Goal: Task Accomplishment & Management: Use online tool/utility

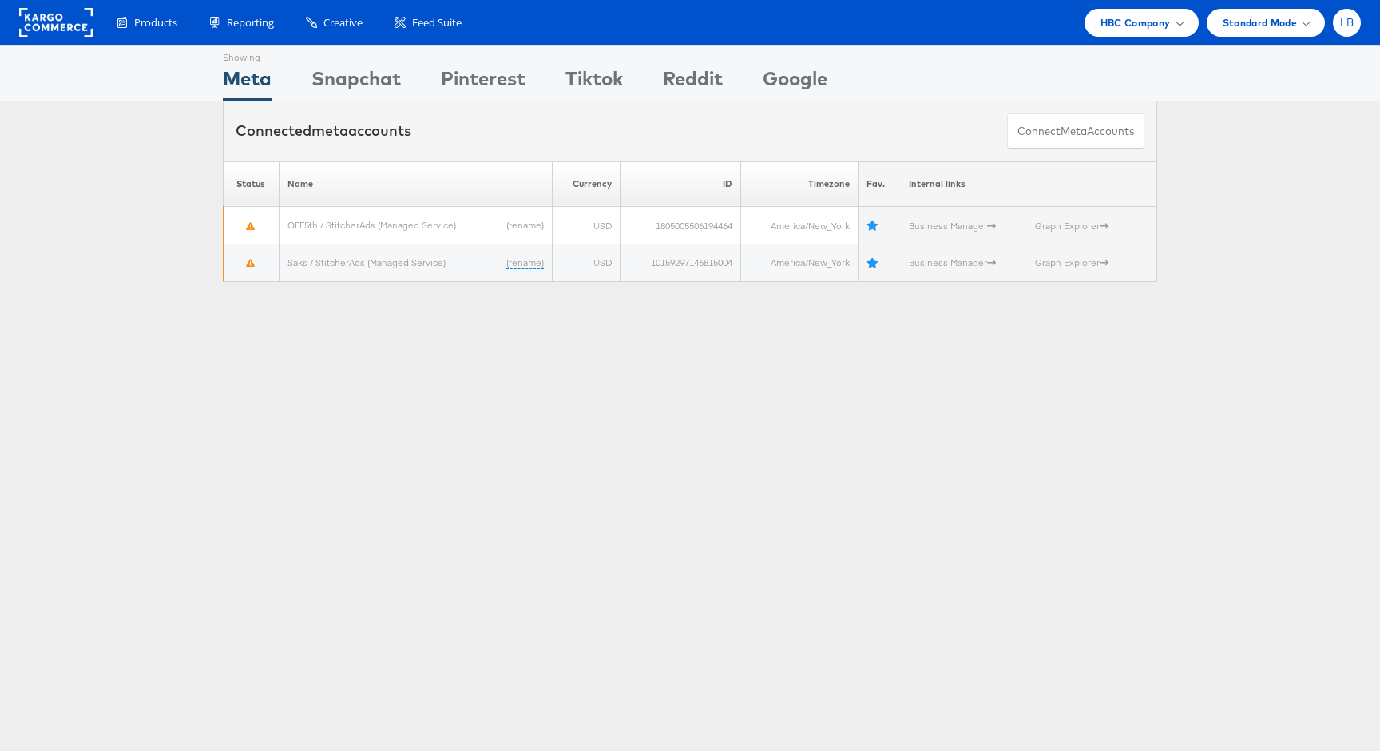
click at [1347, 24] on span "LB" at bounding box center [1347, 23] width 14 height 10
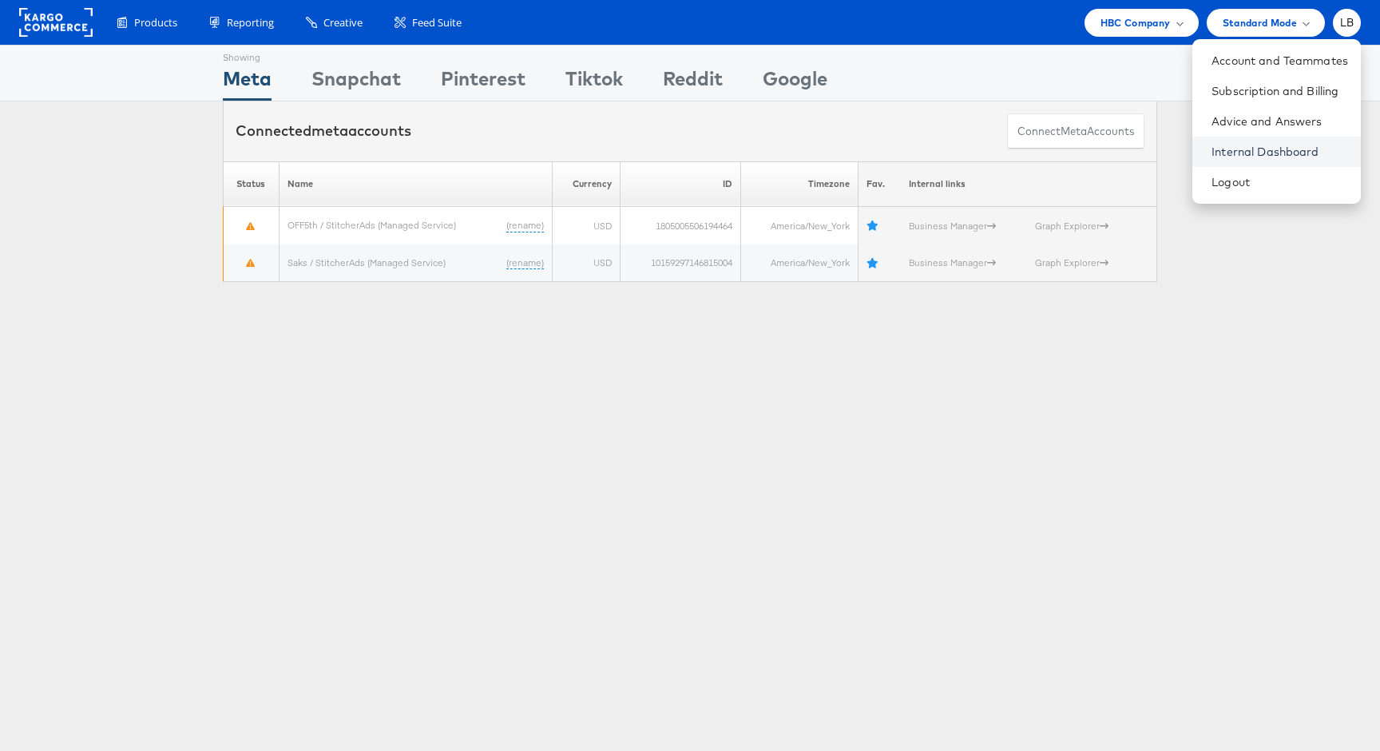
click at [1291, 153] on link "Internal Dashboard" at bounding box center [1280, 152] width 137 height 16
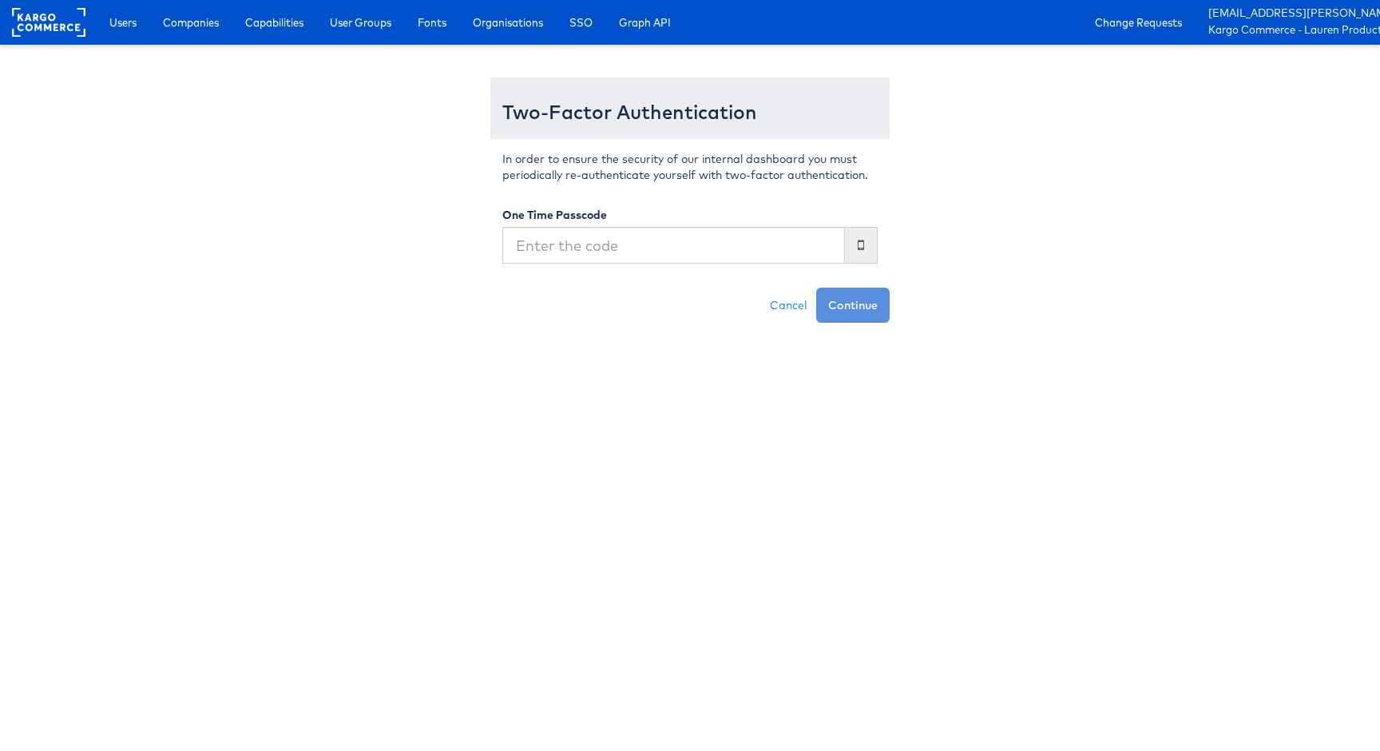
click at [672, 244] on input "text" at bounding box center [673, 245] width 343 height 37
type input "795599"
click at [816, 288] on button "Continue" at bounding box center [852, 305] width 73 height 35
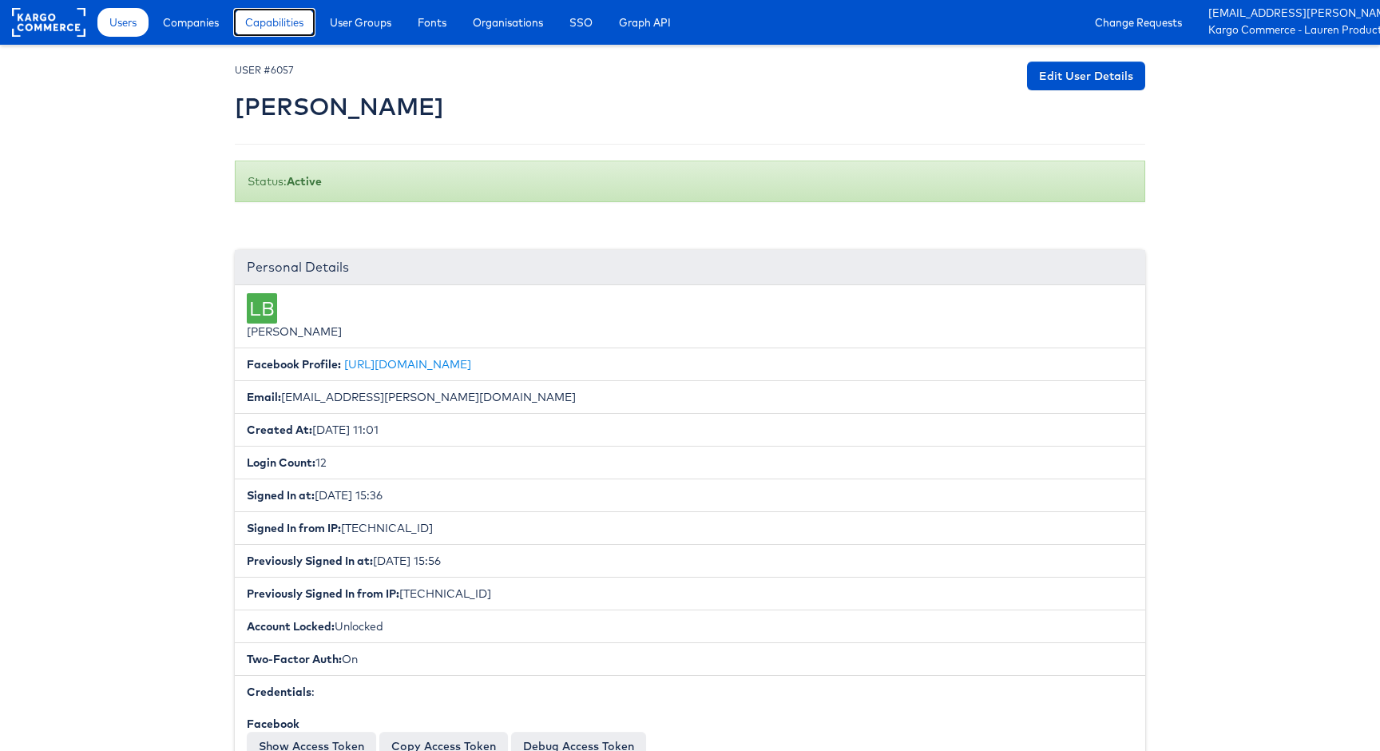
click at [289, 29] on span "Capabilities" at bounding box center [274, 22] width 58 height 16
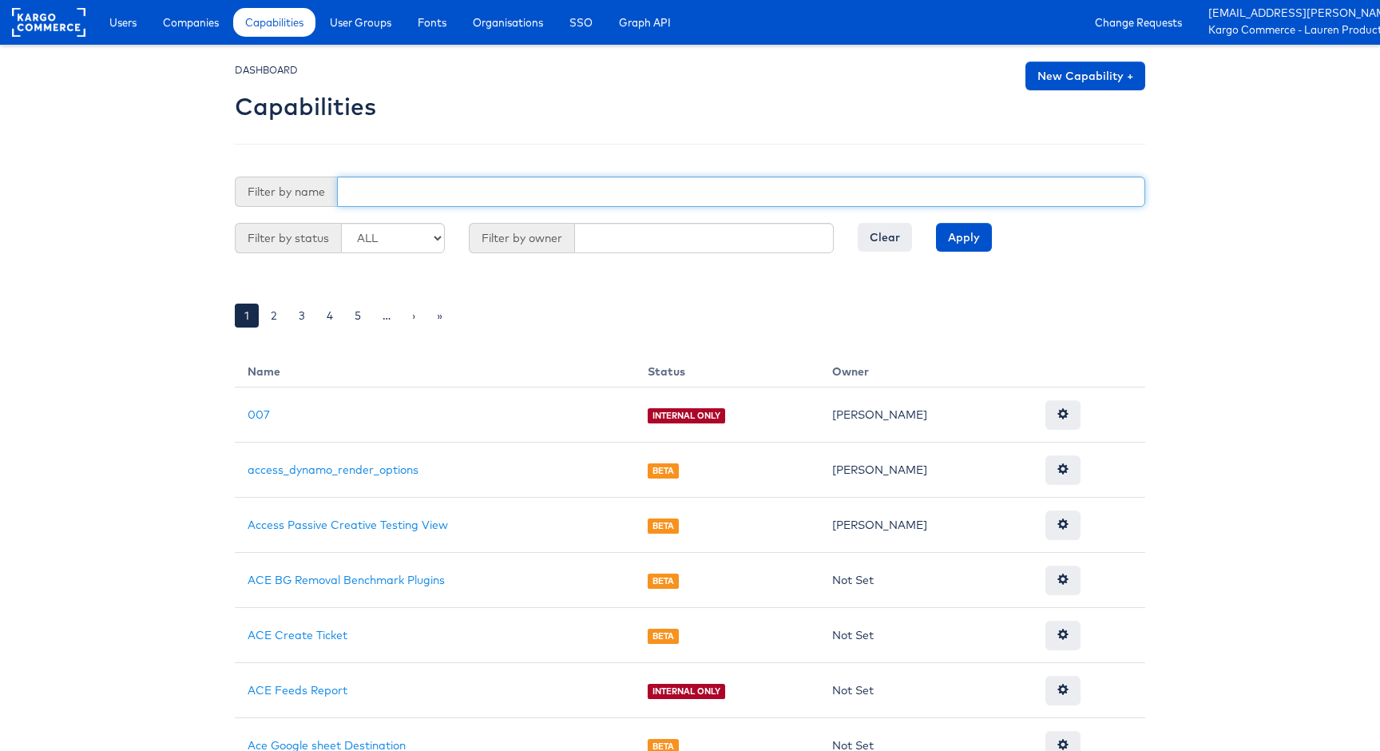
click at [398, 194] on input "text" at bounding box center [741, 192] width 808 height 30
type input "cross"
click at [936, 223] on input "Apply" at bounding box center [964, 237] width 56 height 29
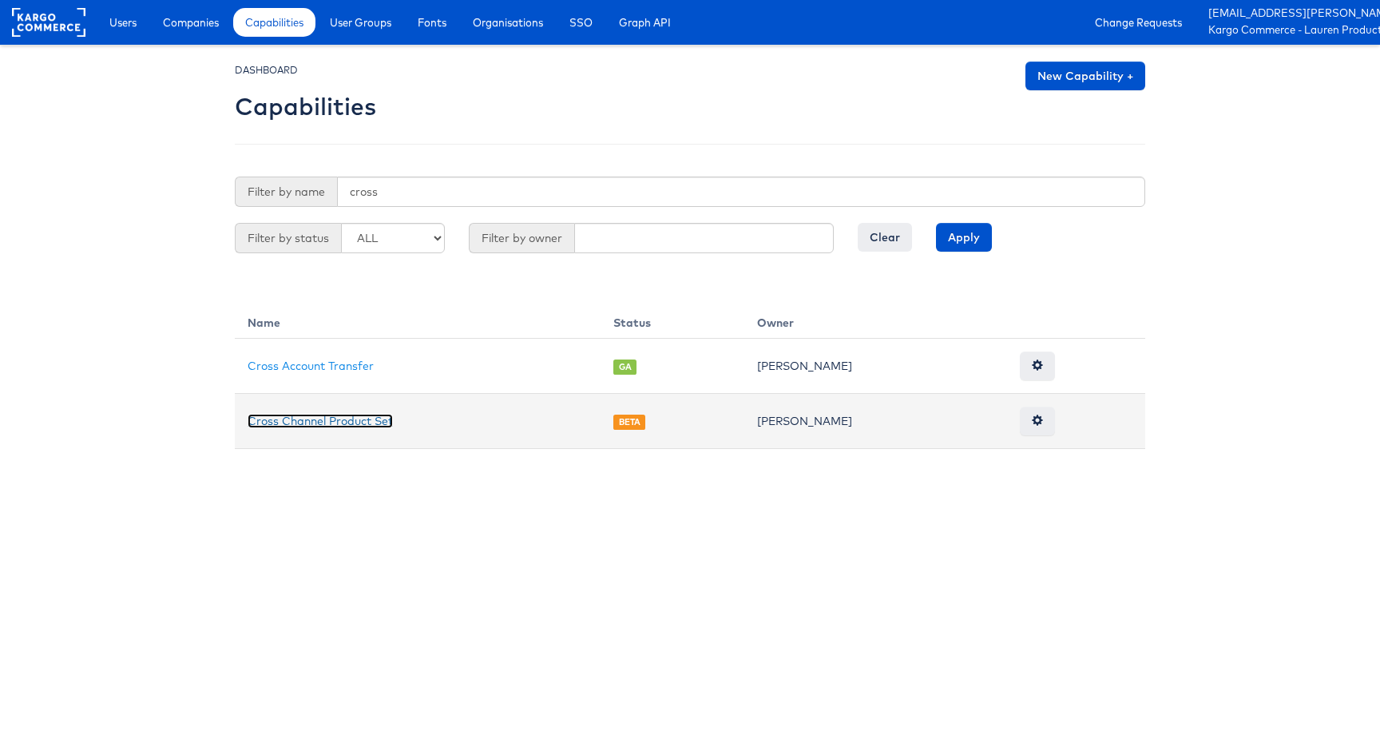
click at [361, 423] on link "Cross Channel Product Set" at bounding box center [320, 421] width 145 height 14
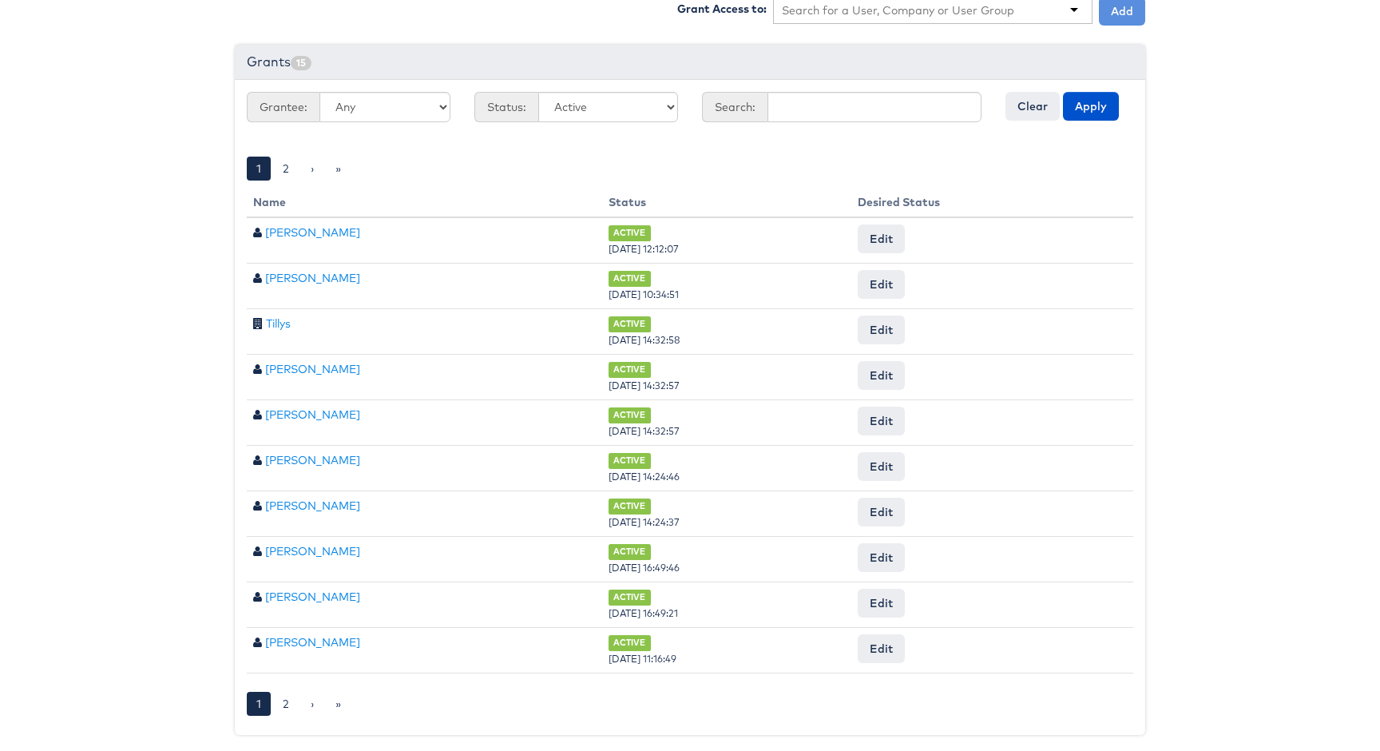
scroll to position [582, 0]
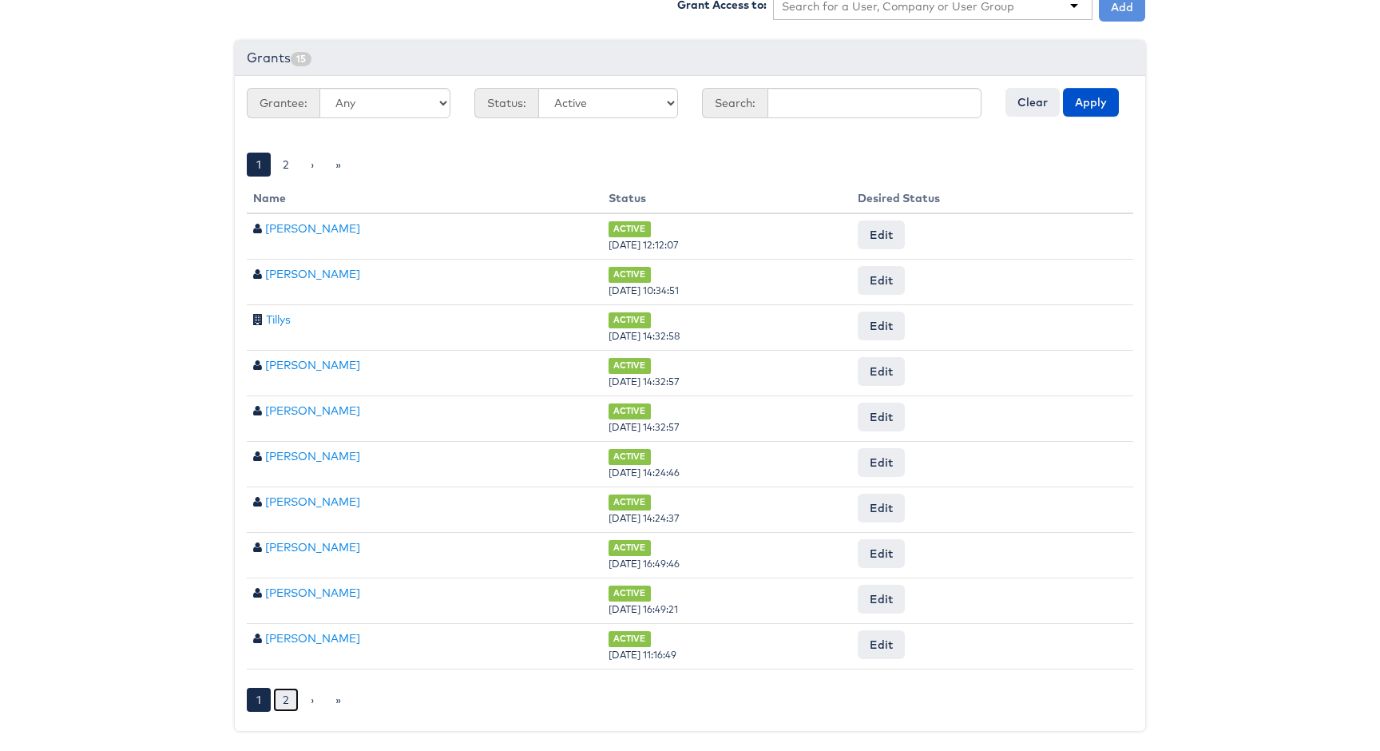
click at [283, 694] on link "2" at bounding box center [286, 700] width 26 height 24
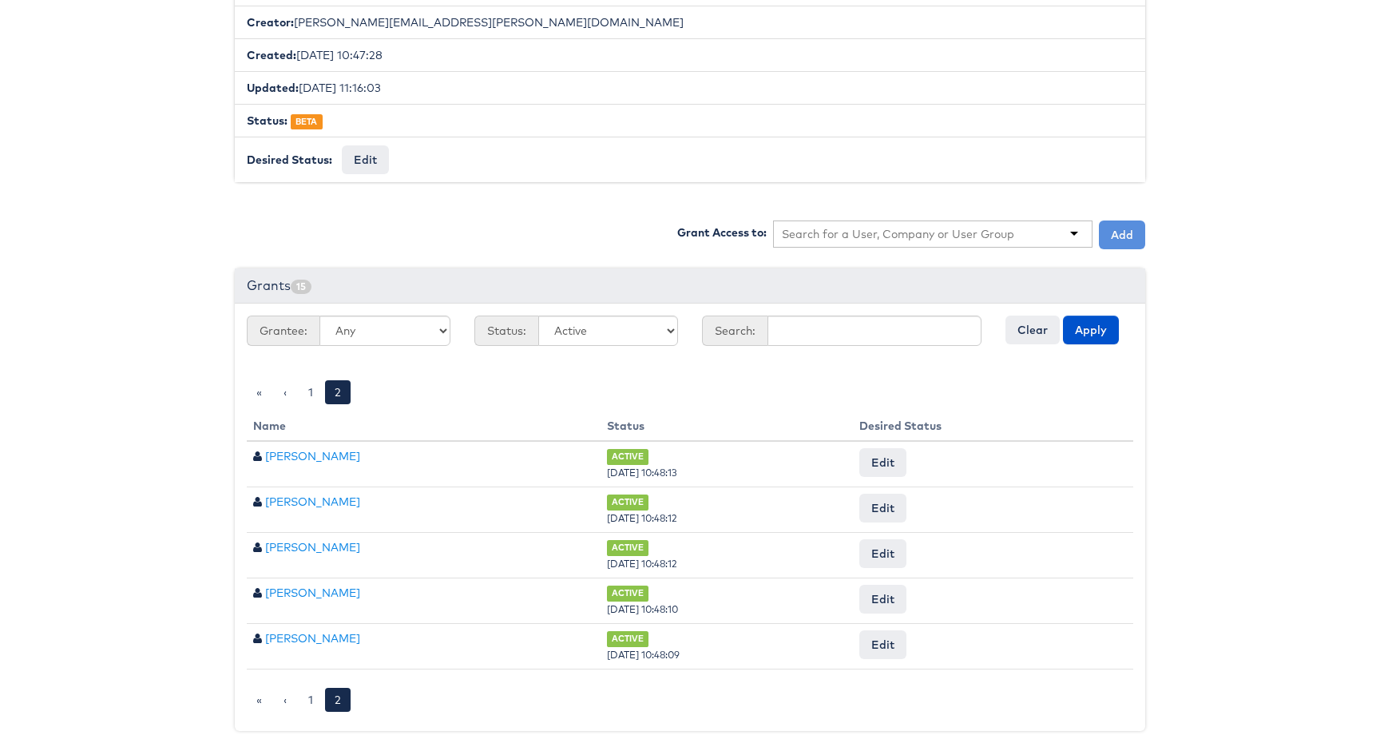
click at [860, 233] on input "text" at bounding box center [898, 234] width 233 height 16
type input "[PERSON_NAME]"
click at [1116, 236] on button "Add" at bounding box center [1122, 234] width 46 height 29
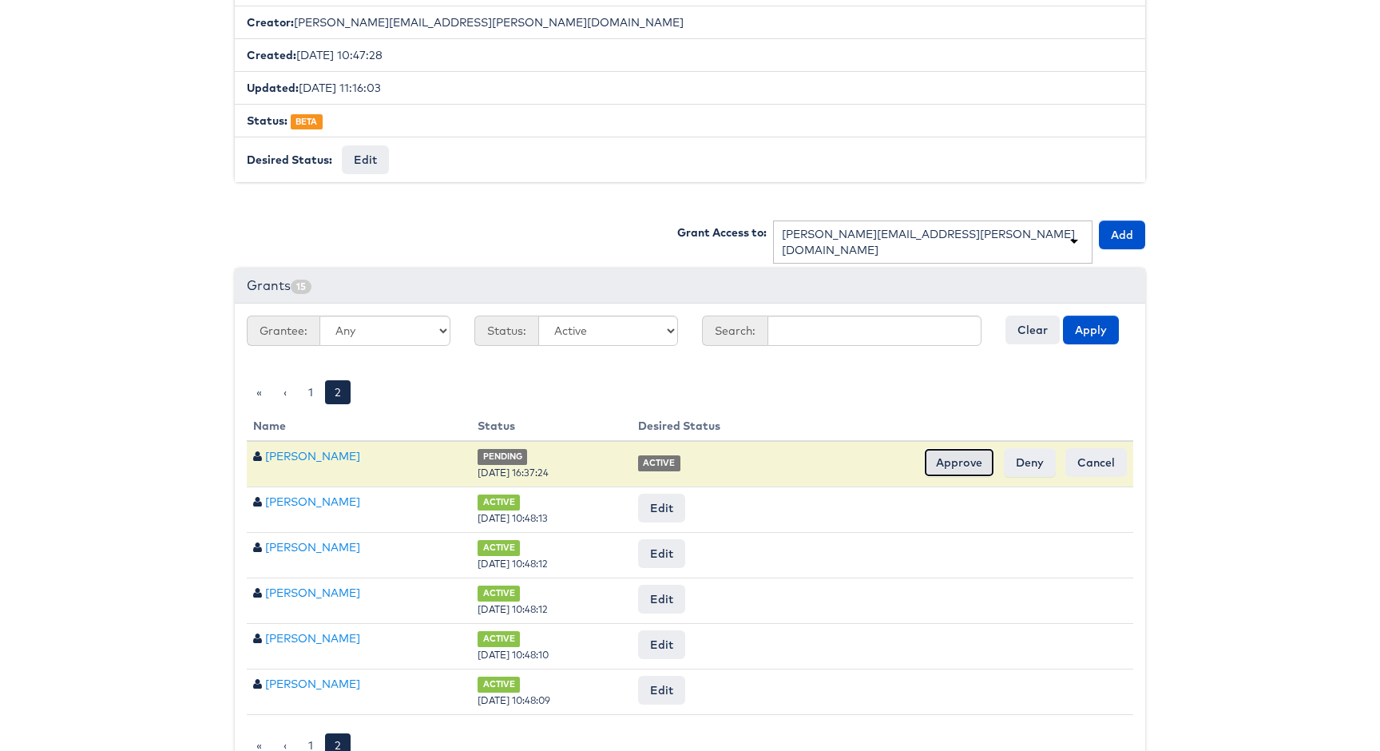
click at [963, 461] on input "Approve" at bounding box center [959, 462] width 70 height 29
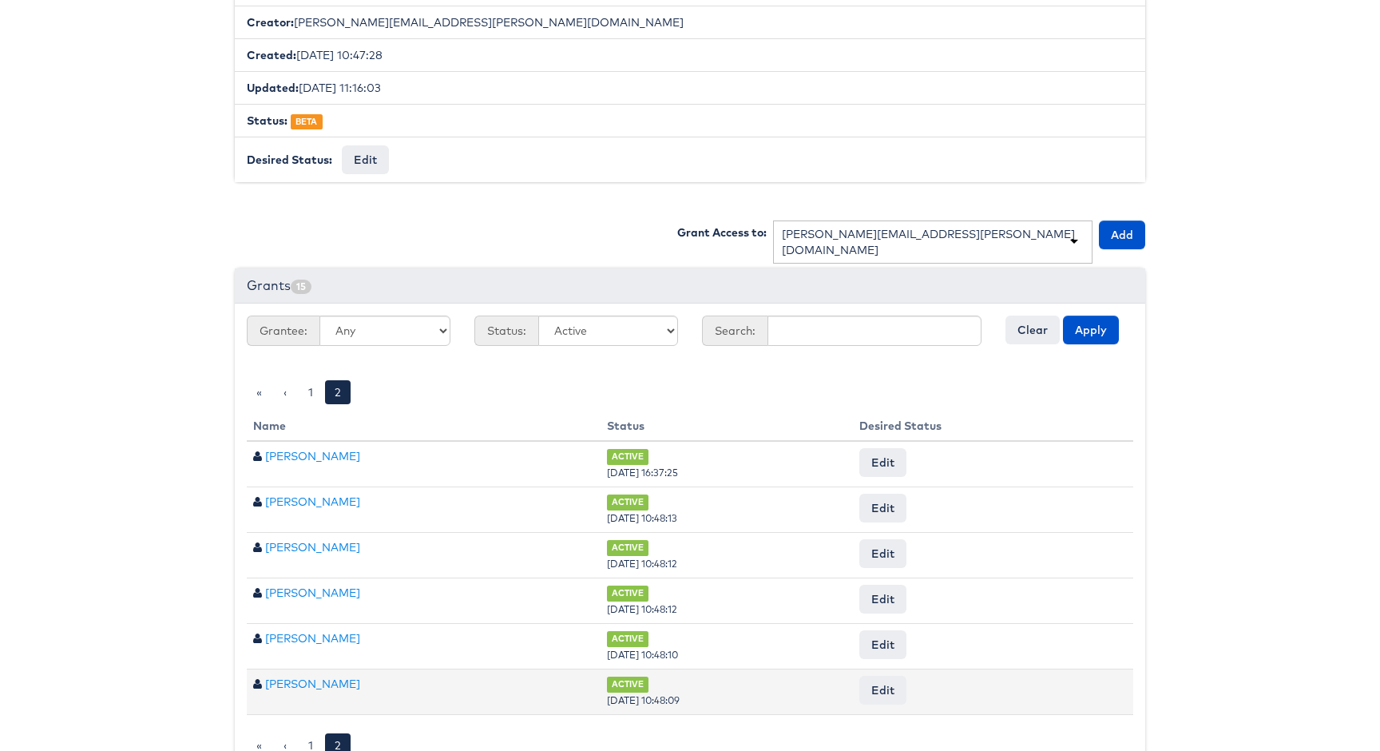
scroll to position [399, 0]
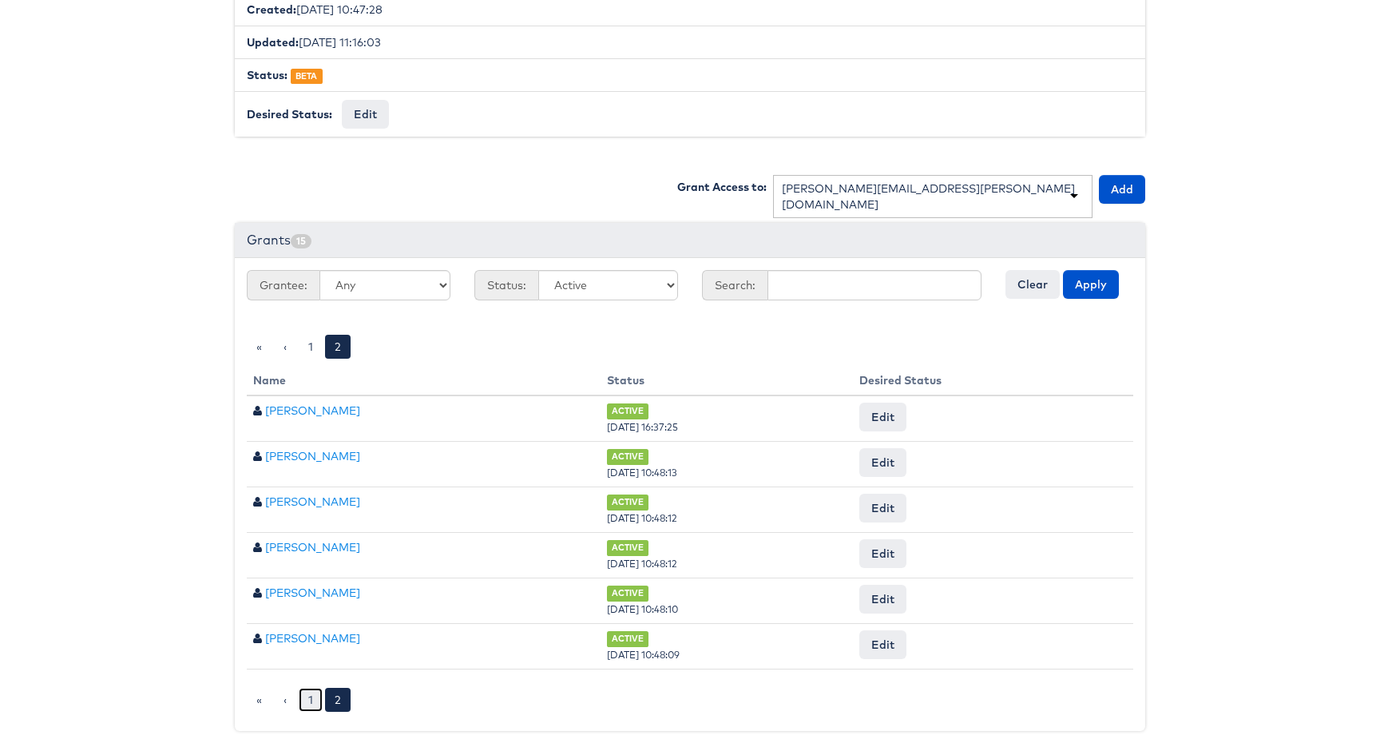
click at [307, 697] on link "1" at bounding box center [311, 700] width 24 height 24
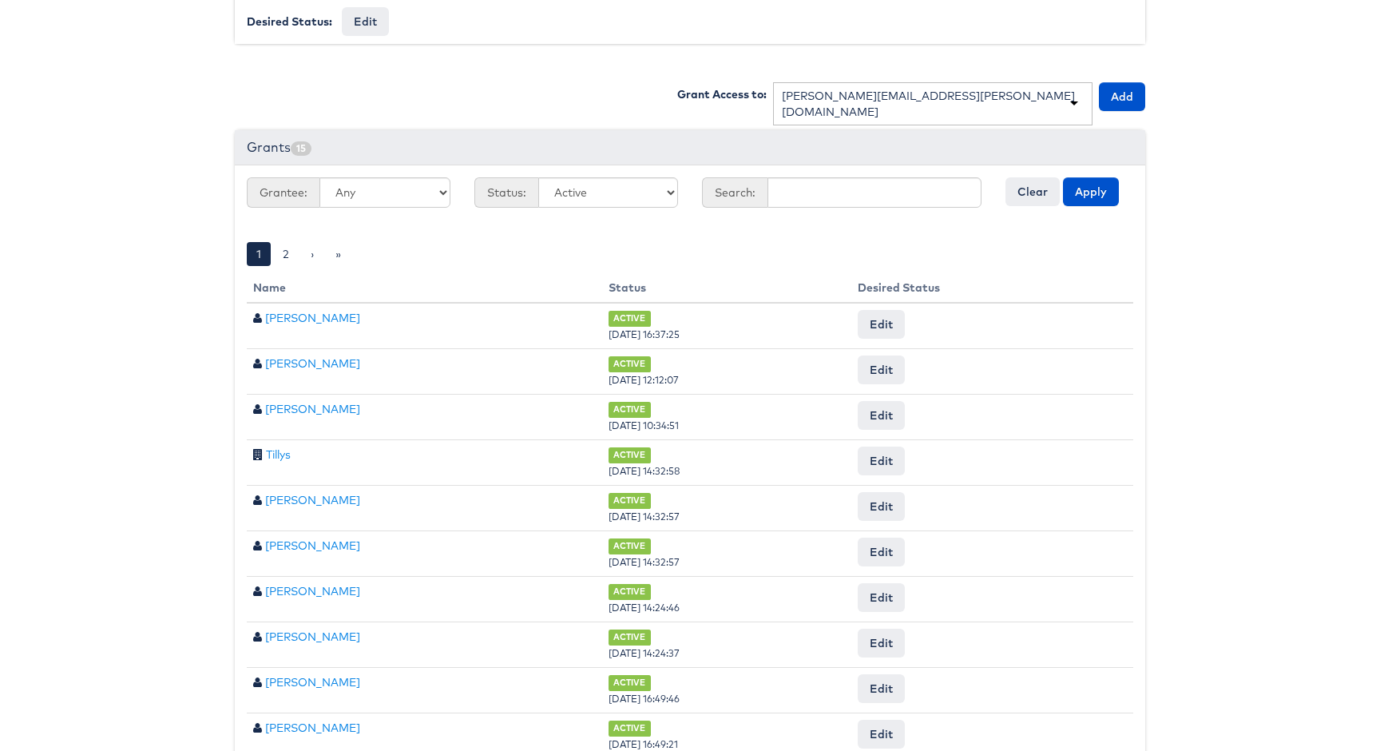
scroll to position [582, 0]
